Goal: Transaction & Acquisition: Purchase product/service

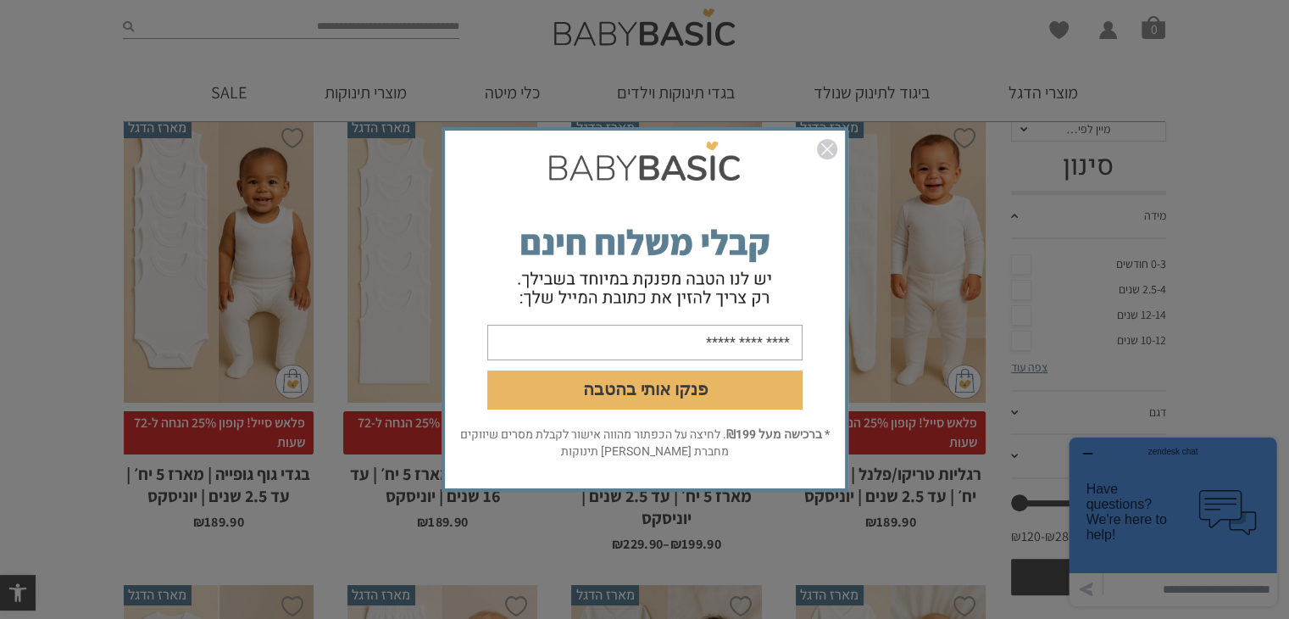
click at [834, 151] on img "סגור" at bounding box center [827, 149] width 20 height 20
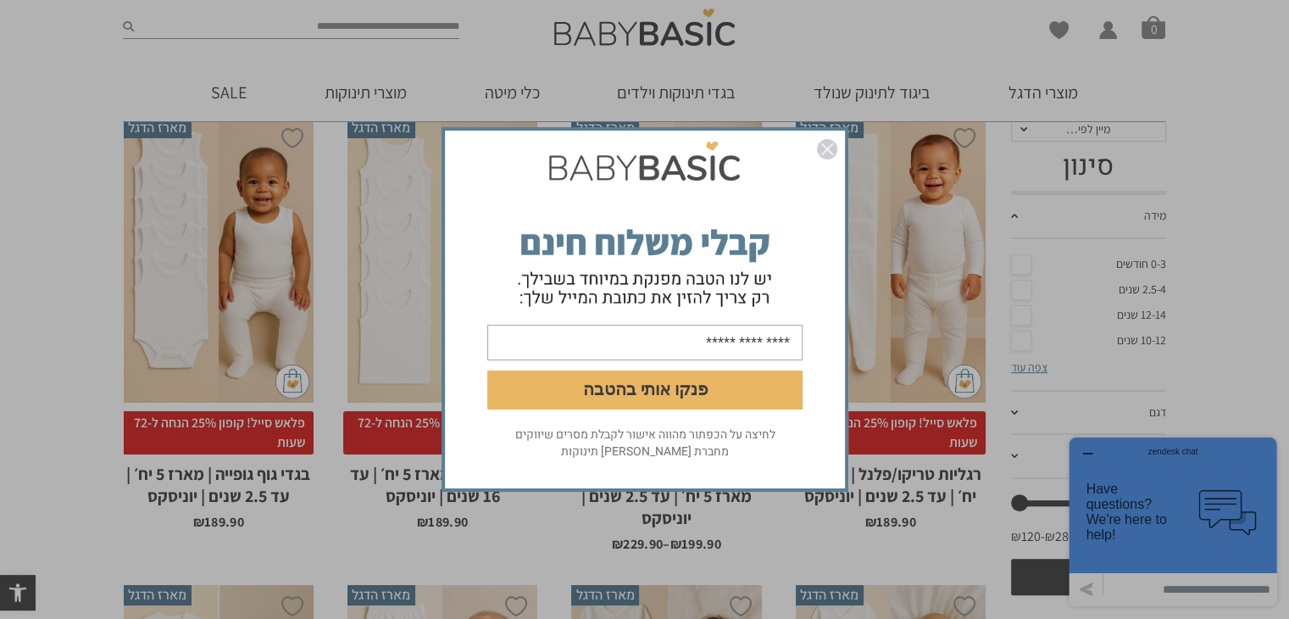
click at [828, 150] on img "סגור" at bounding box center [827, 149] width 20 height 20
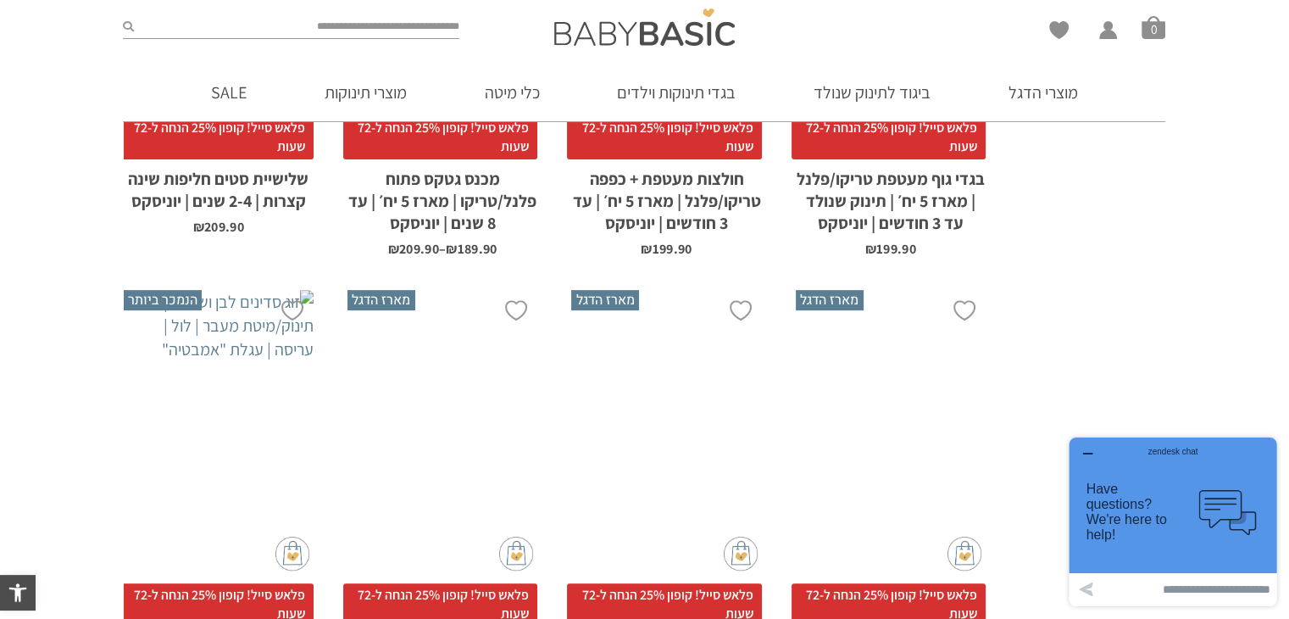
scroll to position [704, 0]
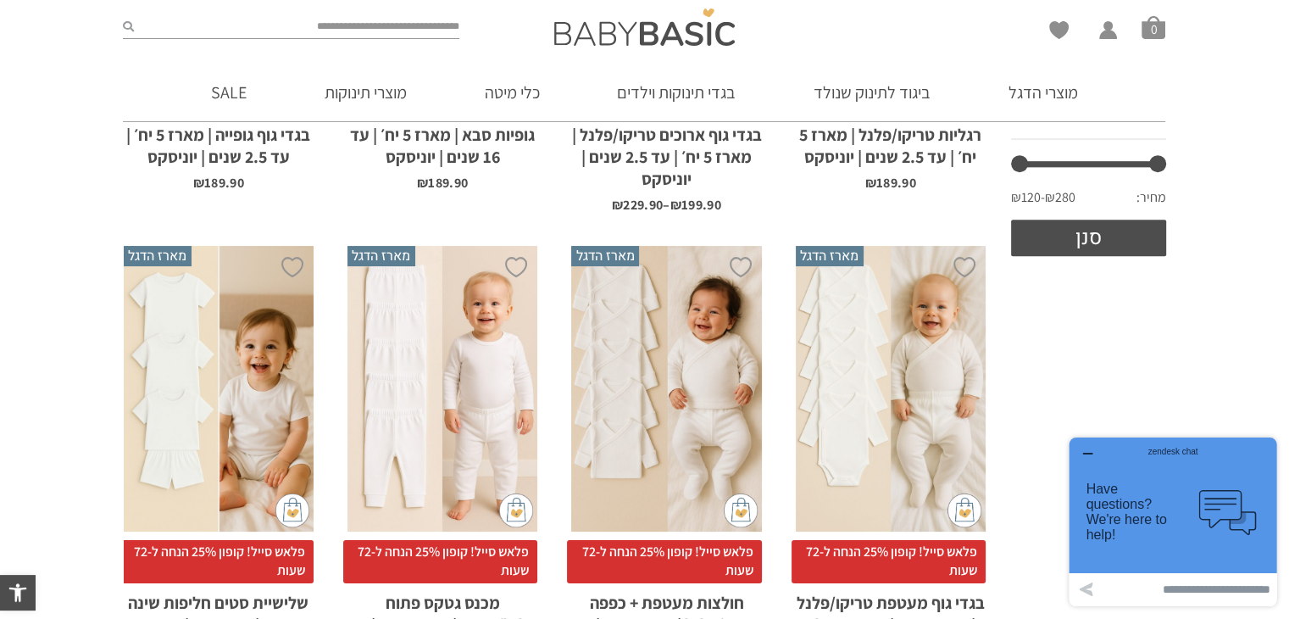
click at [909, 354] on div "x בחירת סוג בד טריקו (עונת מעבר/קיץ) פלנל (חורף)" at bounding box center [891, 389] width 190 height 286
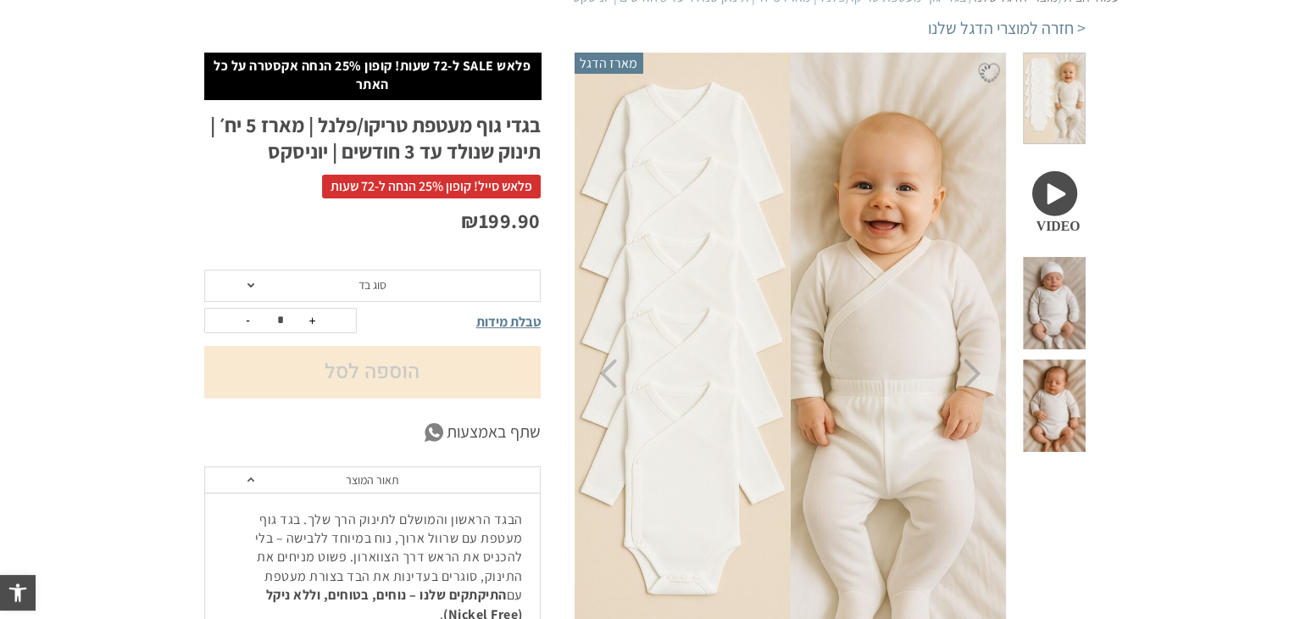
scroll to position [254, 0]
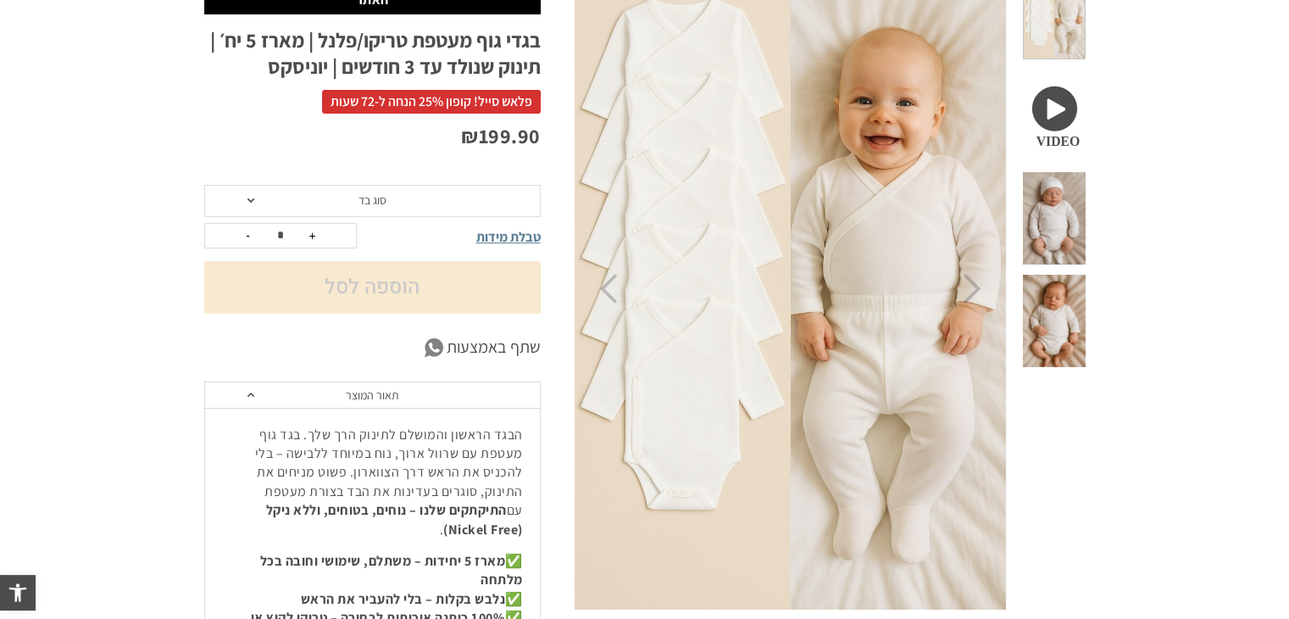
click at [1071, 172] on span at bounding box center [1054, 218] width 62 height 92
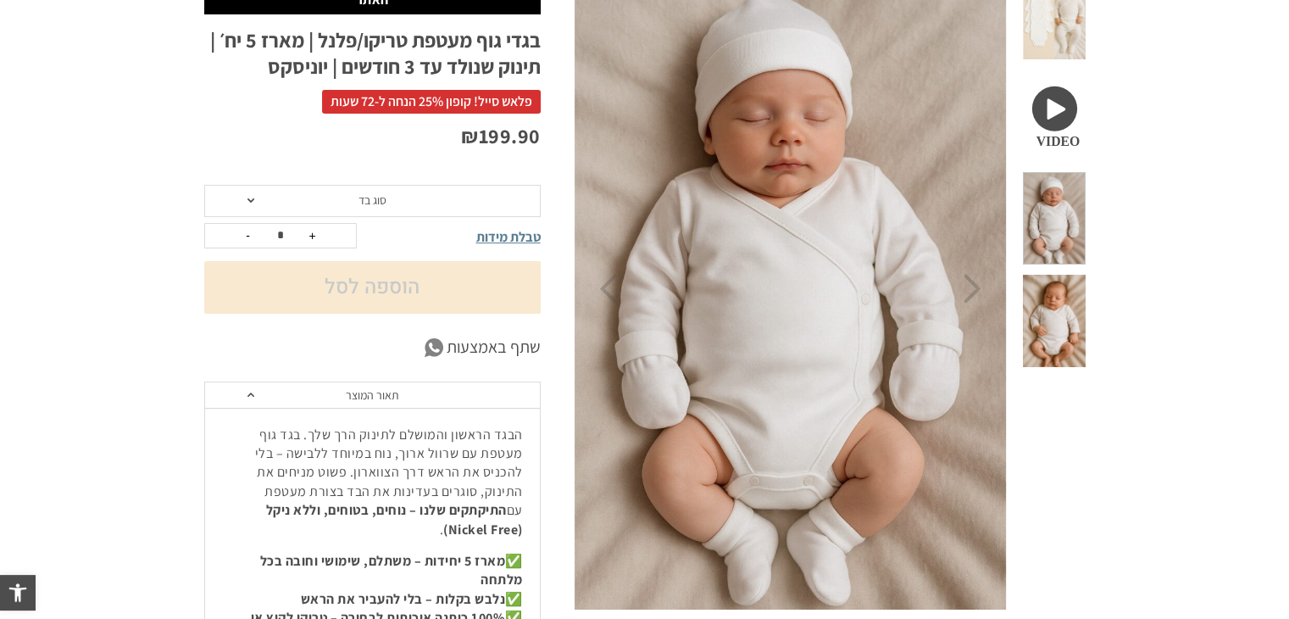
click at [1071, 275] on span at bounding box center [1054, 321] width 62 height 92
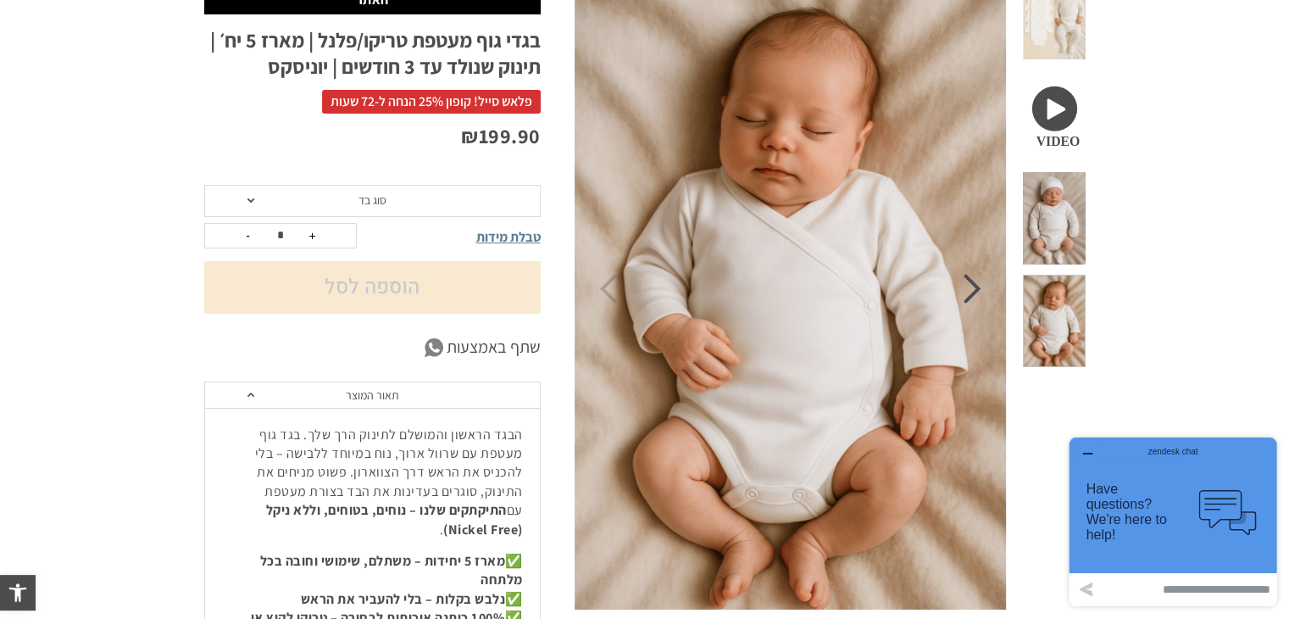
scroll to position [85, 0]
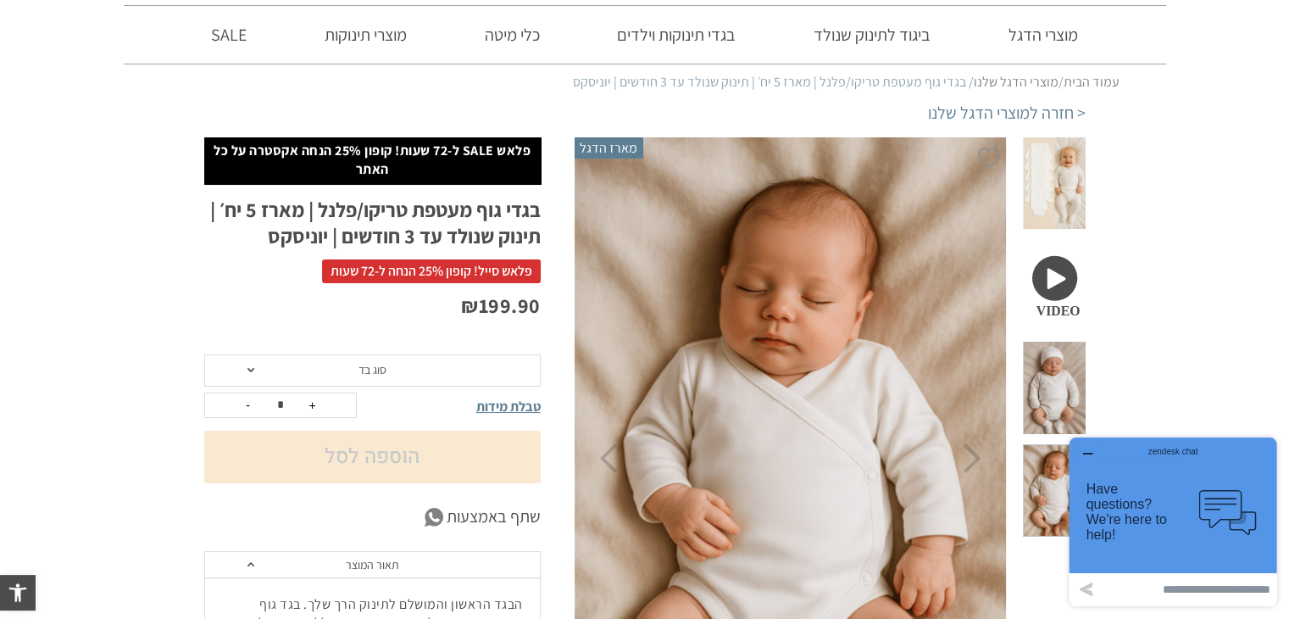
click at [1064, 342] on span at bounding box center [1054, 388] width 62 height 92
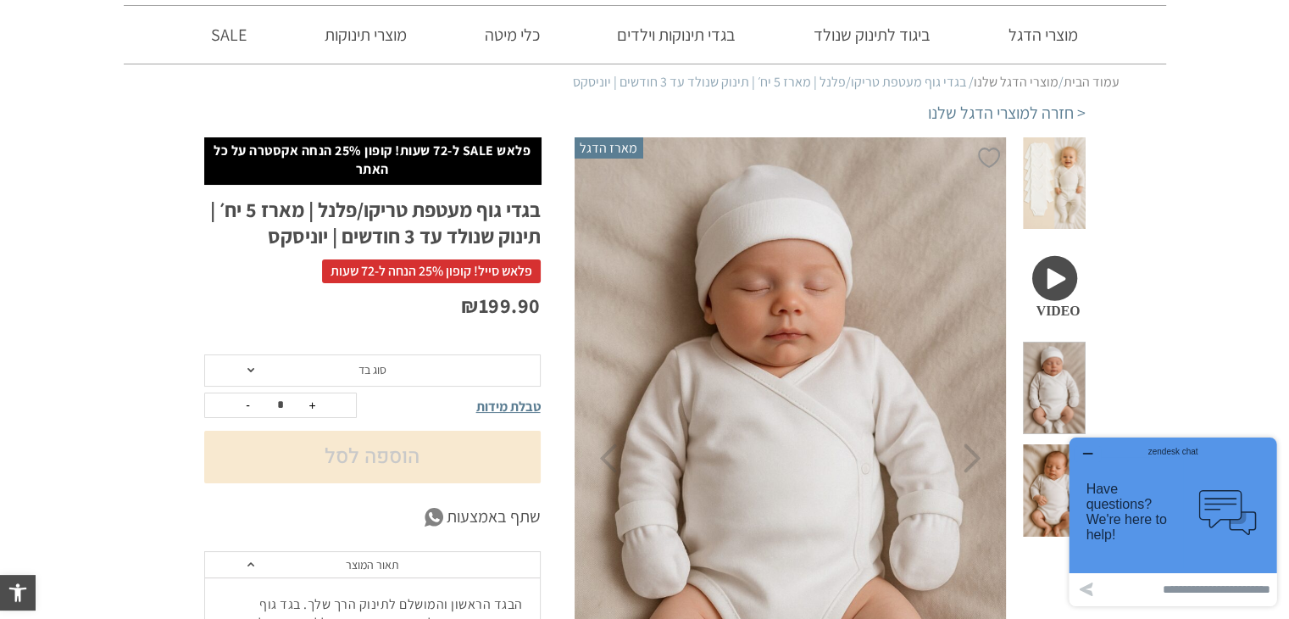
scroll to position [170, 0]
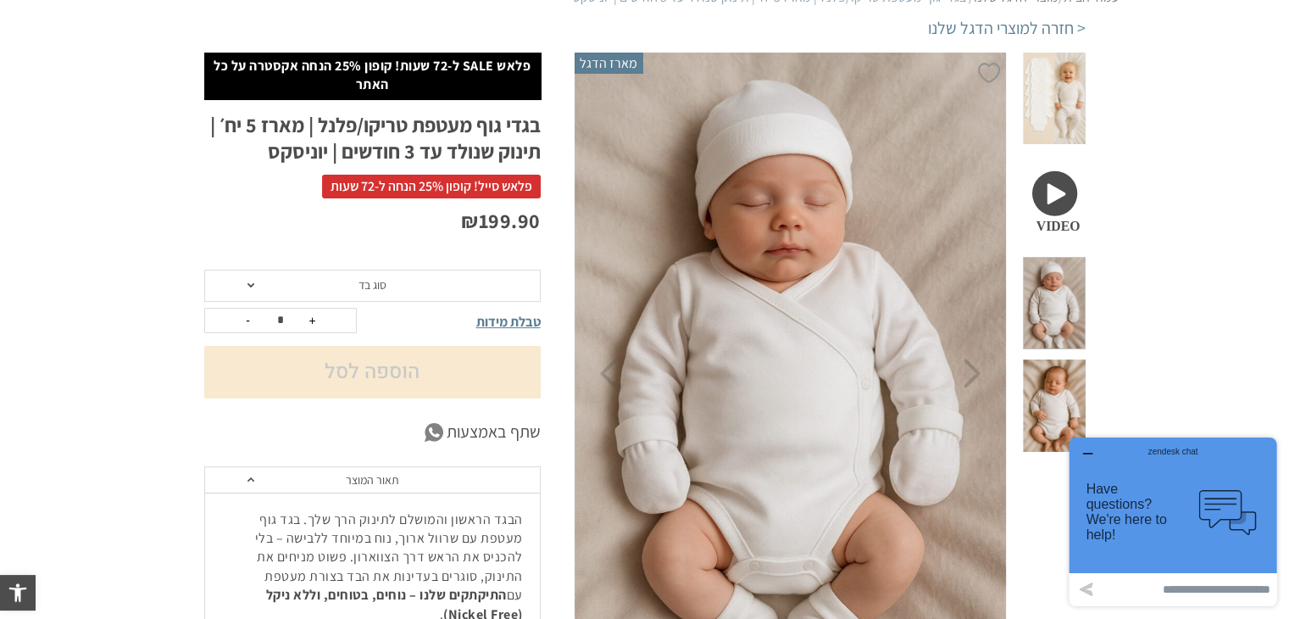
click at [1064, 164] on span at bounding box center [1054, 200] width 62 height 92
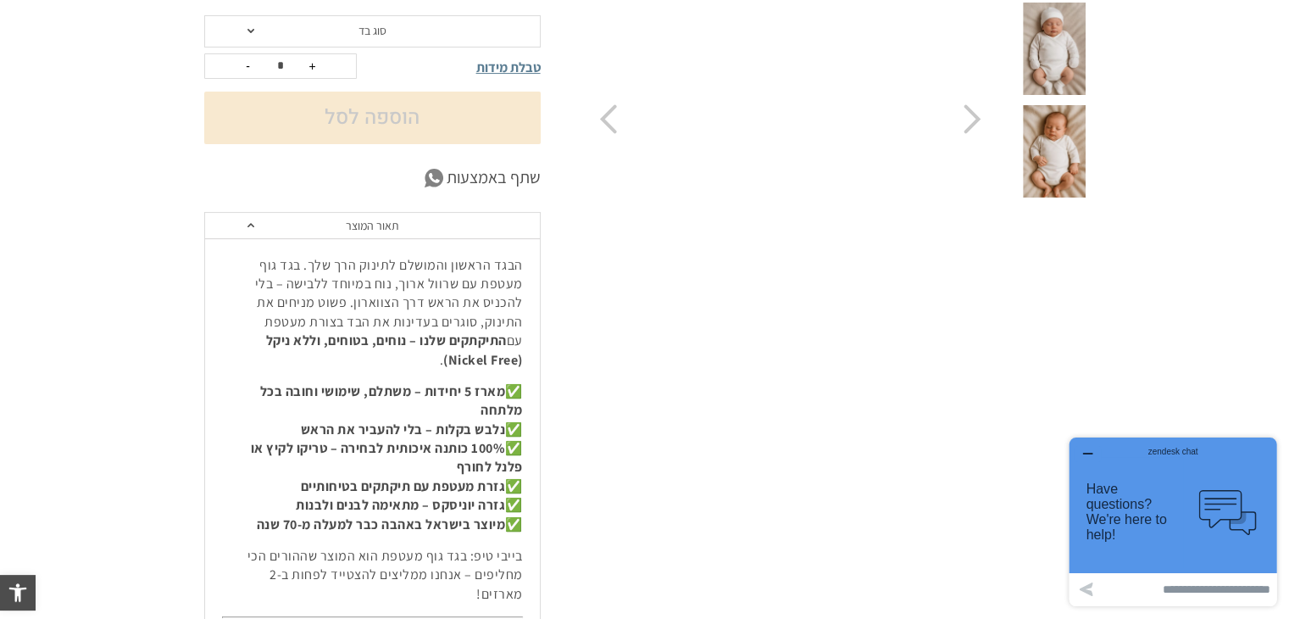
scroll to position [0, 0]
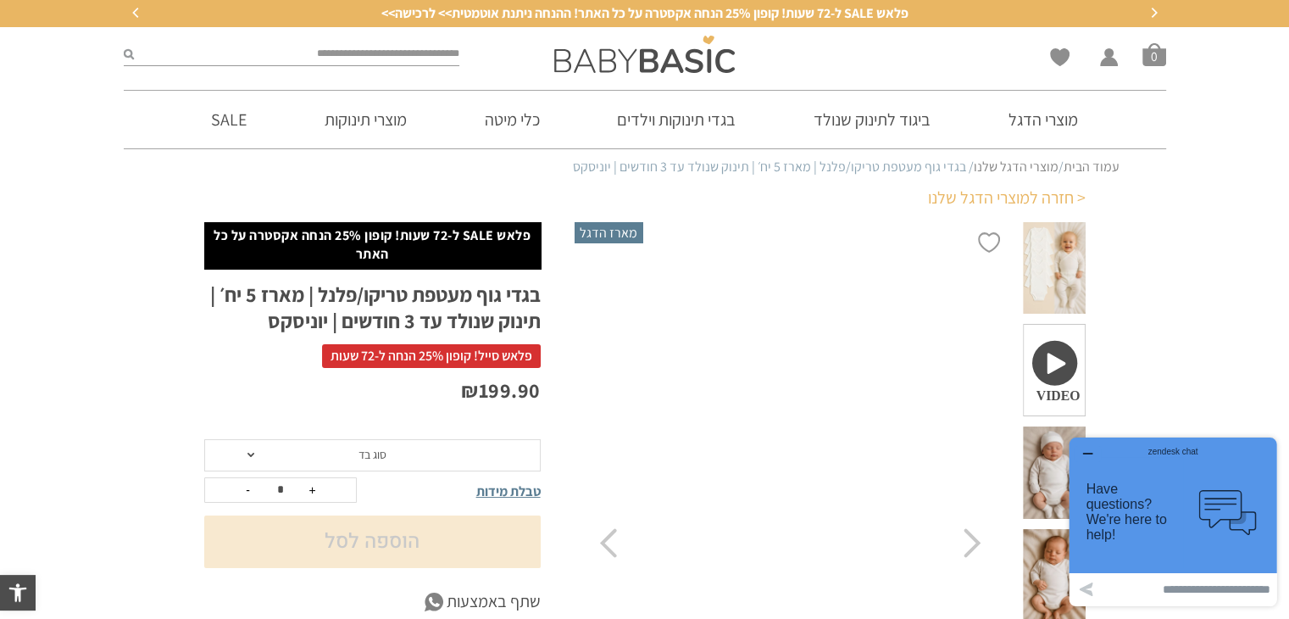
click at [1048, 196] on link "< חזרה למוצרי הדגל שלנו" at bounding box center [1007, 198] width 158 height 24
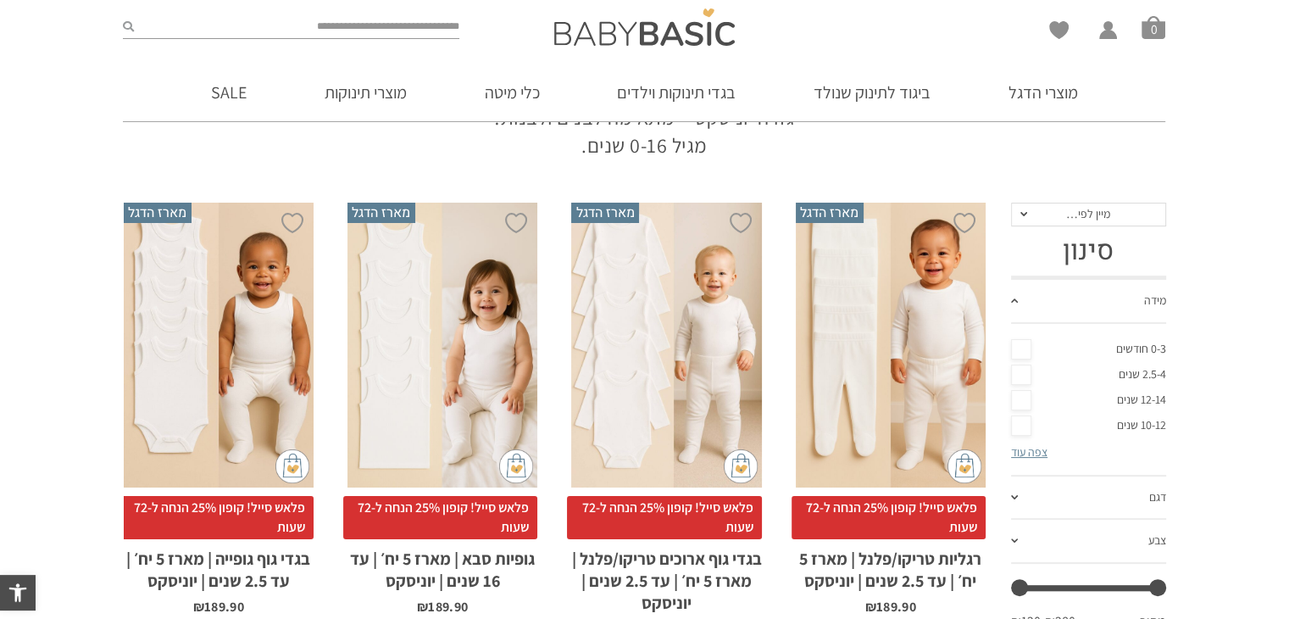
click at [710, 303] on div "x בחירת מידה 0-3m 3-6m 6-12m 12-18m 18-24m 24-30m בחירת סוג בד טריקו (עונת מעבר…" at bounding box center [666, 346] width 190 height 286
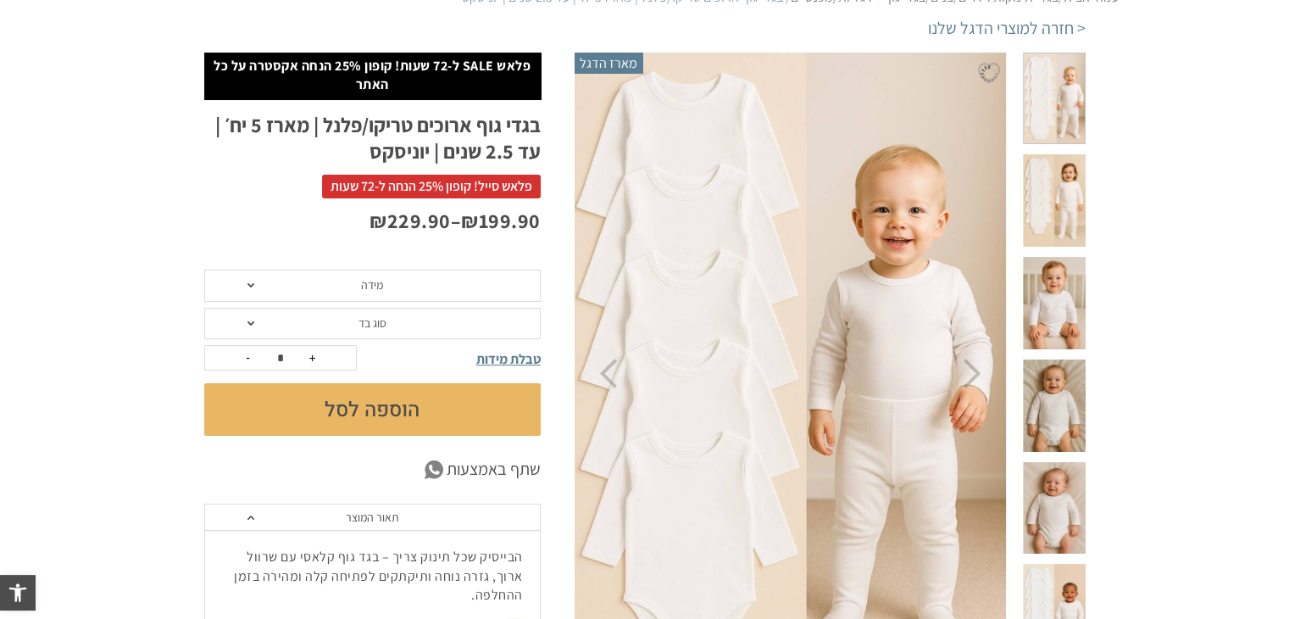
scroll to position [254, 0]
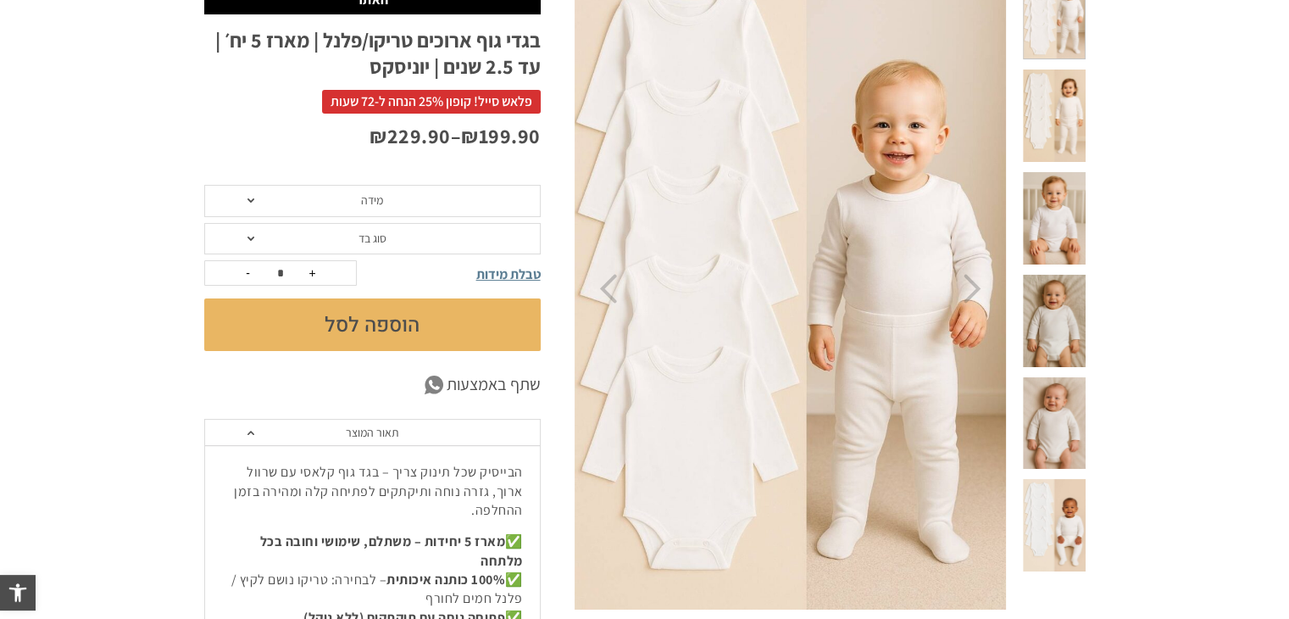
click at [1059, 479] on span at bounding box center [1054, 525] width 62 height 92
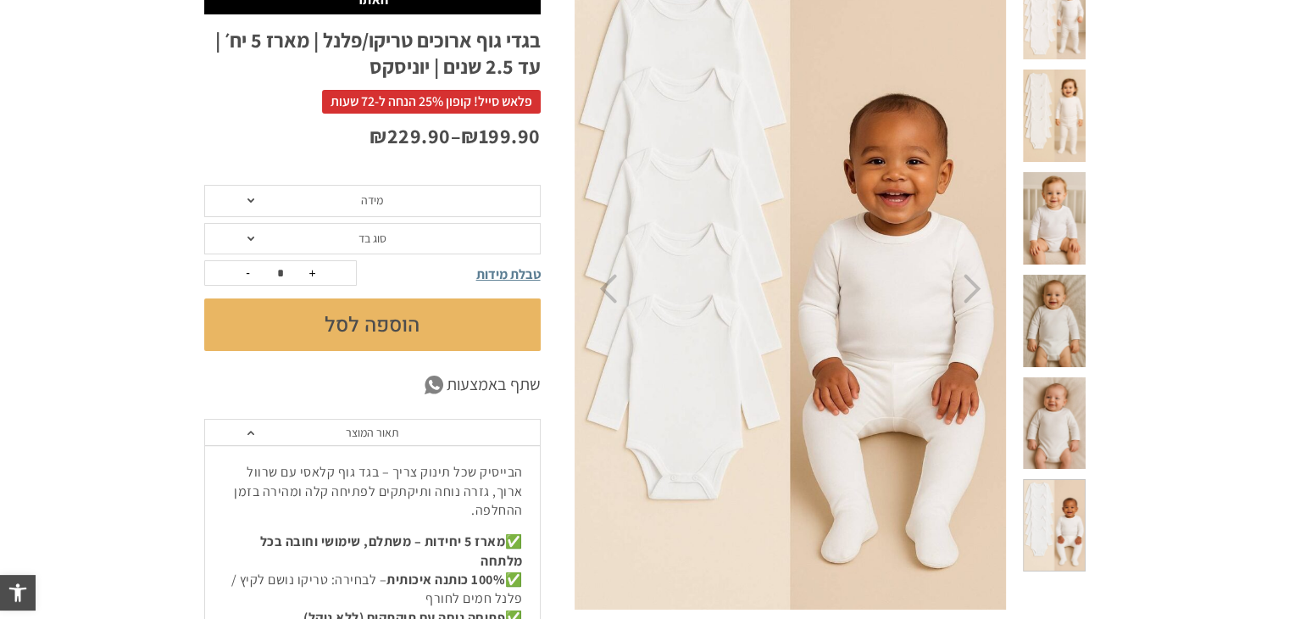
click at [1058, 377] on span at bounding box center [1054, 423] width 62 height 92
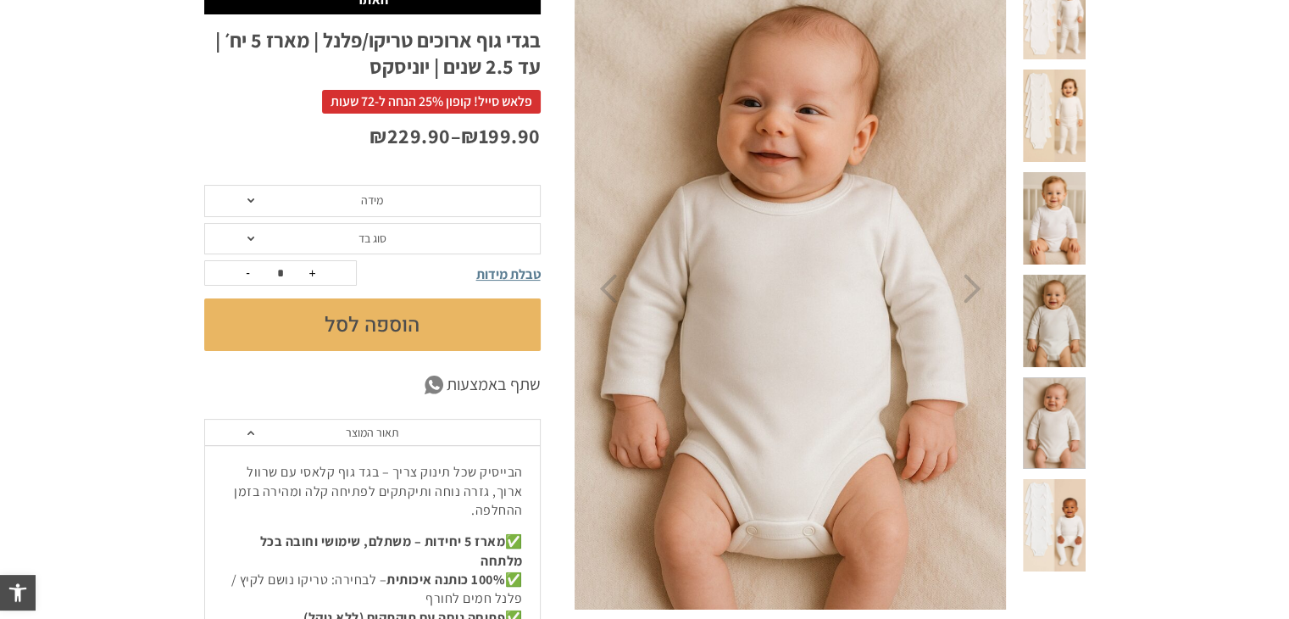
scroll to position [0, 0]
click at [1068, 275] on span at bounding box center [1054, 321] width 62 height 92
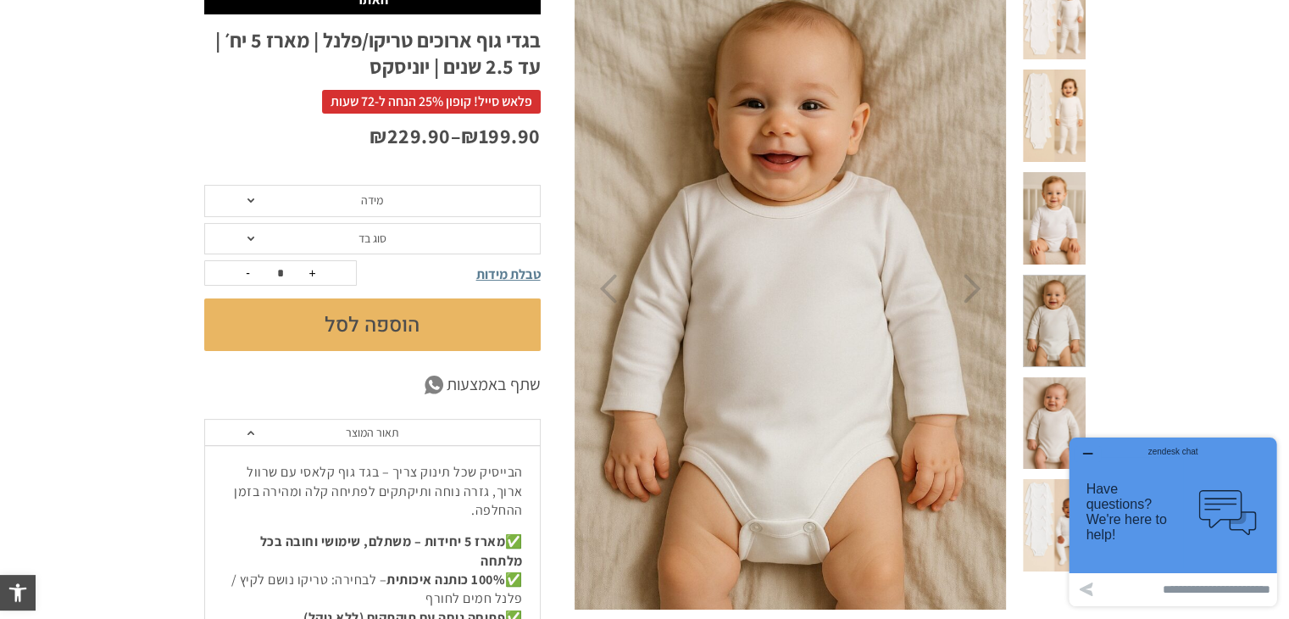
click at [1064, 181] on span at bounding box center [1054, 218] width 62 height 92
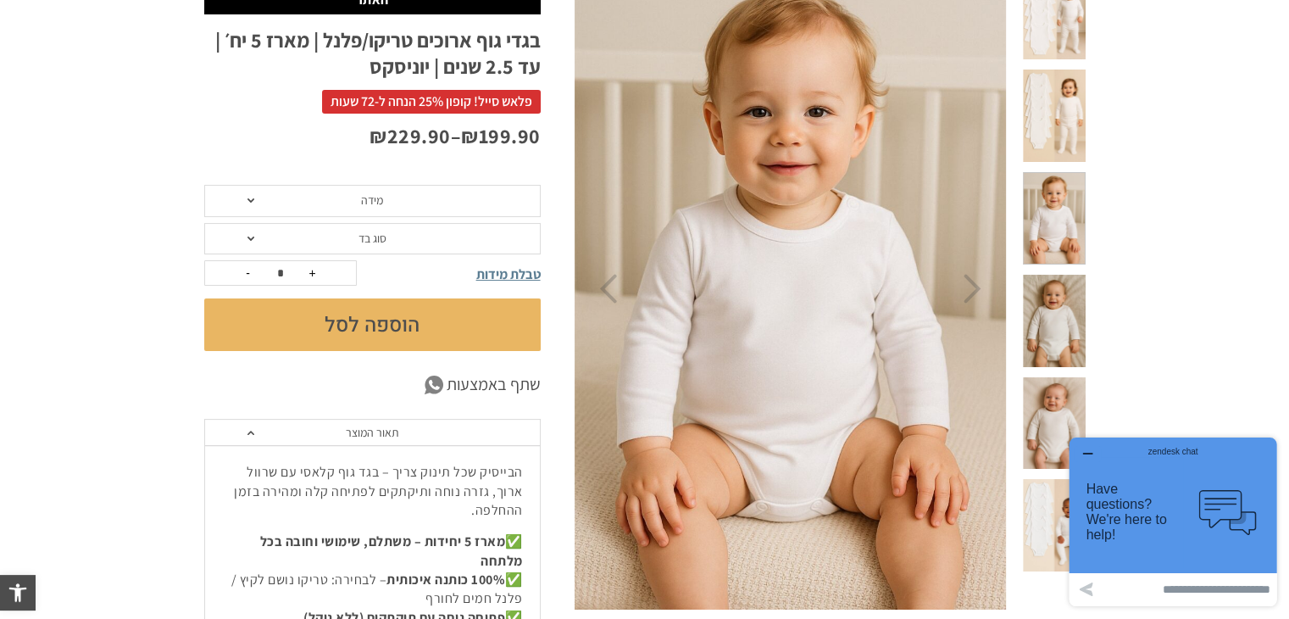
click at [1075, 93] on span at bounding box center [1054, 115] width 62 height 92
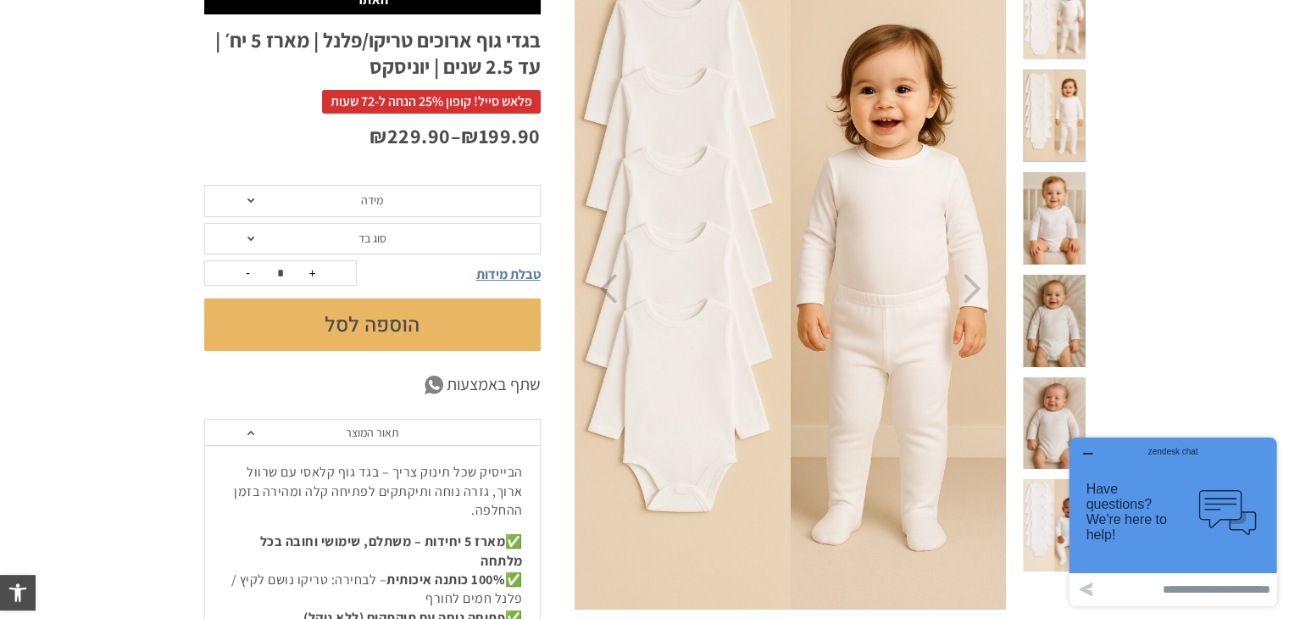
scroll to position [85, 0]
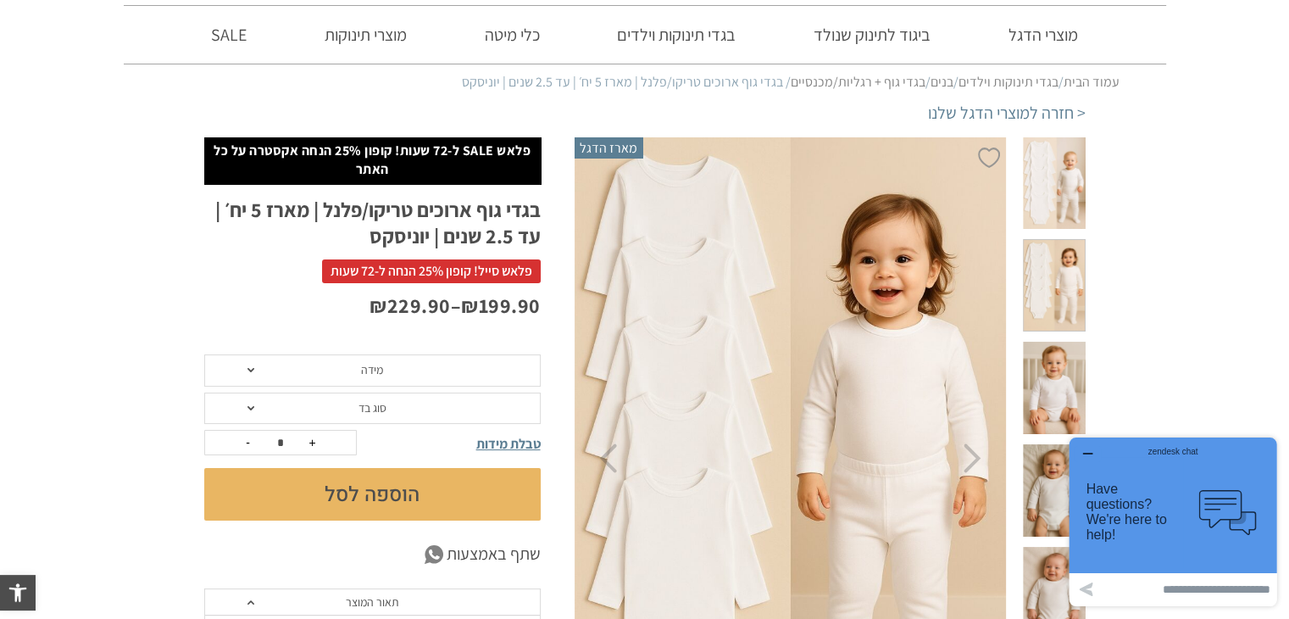
click at [1066, 266] on span at bounding box center [1054, 285] width 62 height 92
click at [1058, 191] on span at bounding box center [1054, 183] width 62 height 92
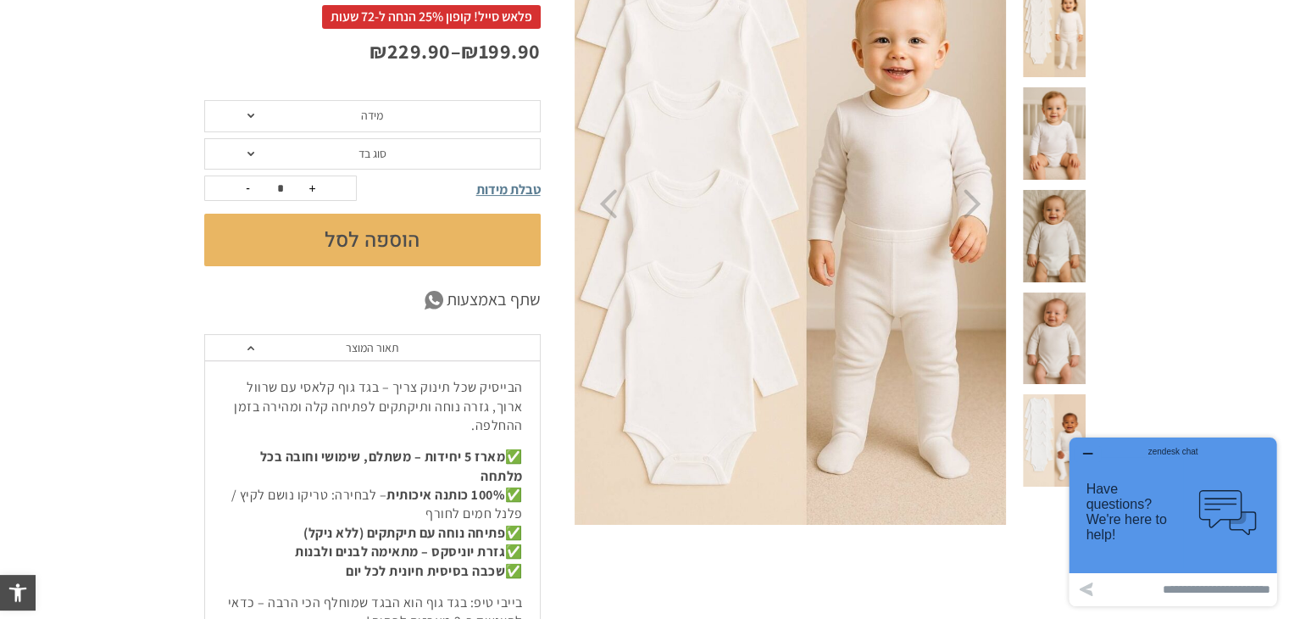
scroll to position [170, 0]
